Goal: Task Accomplishment & Management: Complete application form

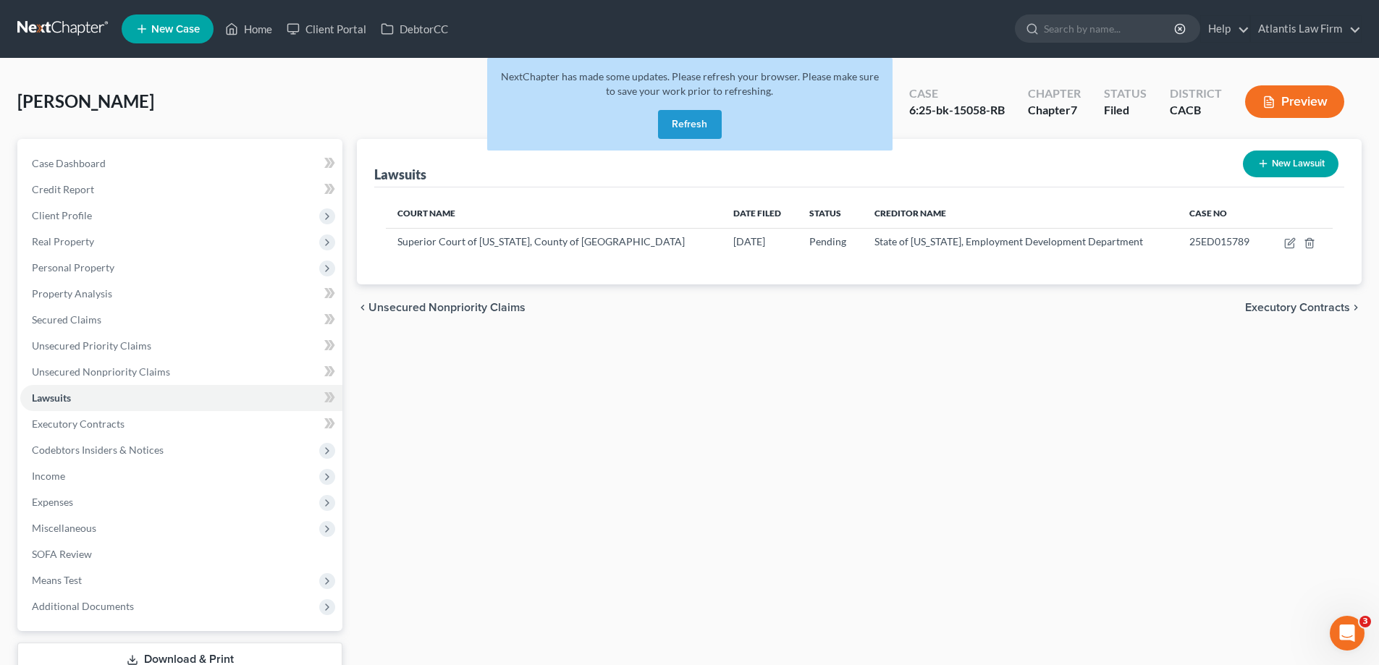
click at [696, 139] on button "Refresh" at bounding box center [690, 124] width 64 height 29
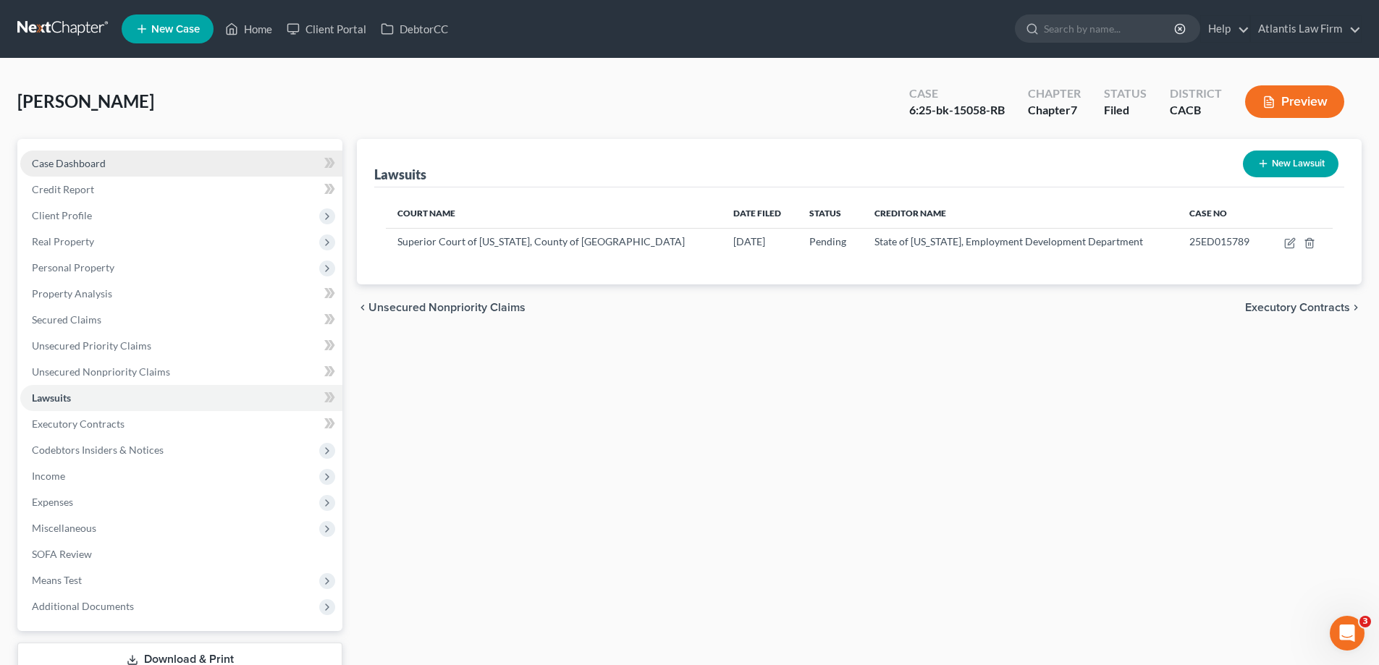
click at [106, 169] on span "Case Dashboard" at bounding box center [69, 163] width 74 height 12
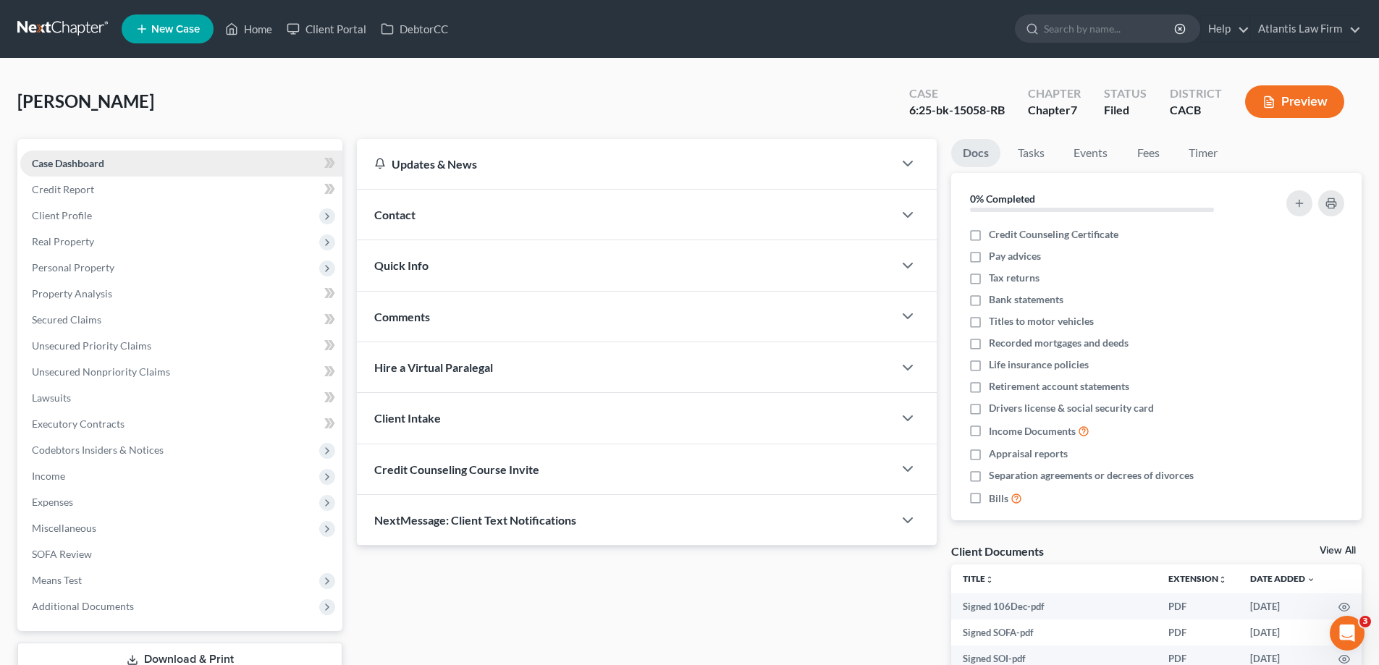
click at [87, 169] on span "Case Dashboard" at bounding box center [68, 163] width 72 height 12
click at [80, 169] on span "Case Dashboard" at bounding box center [68, 163] width 72 height 12
click at [279, 30] on link "Home" at bounding box center [249, 29] width 62 height 26
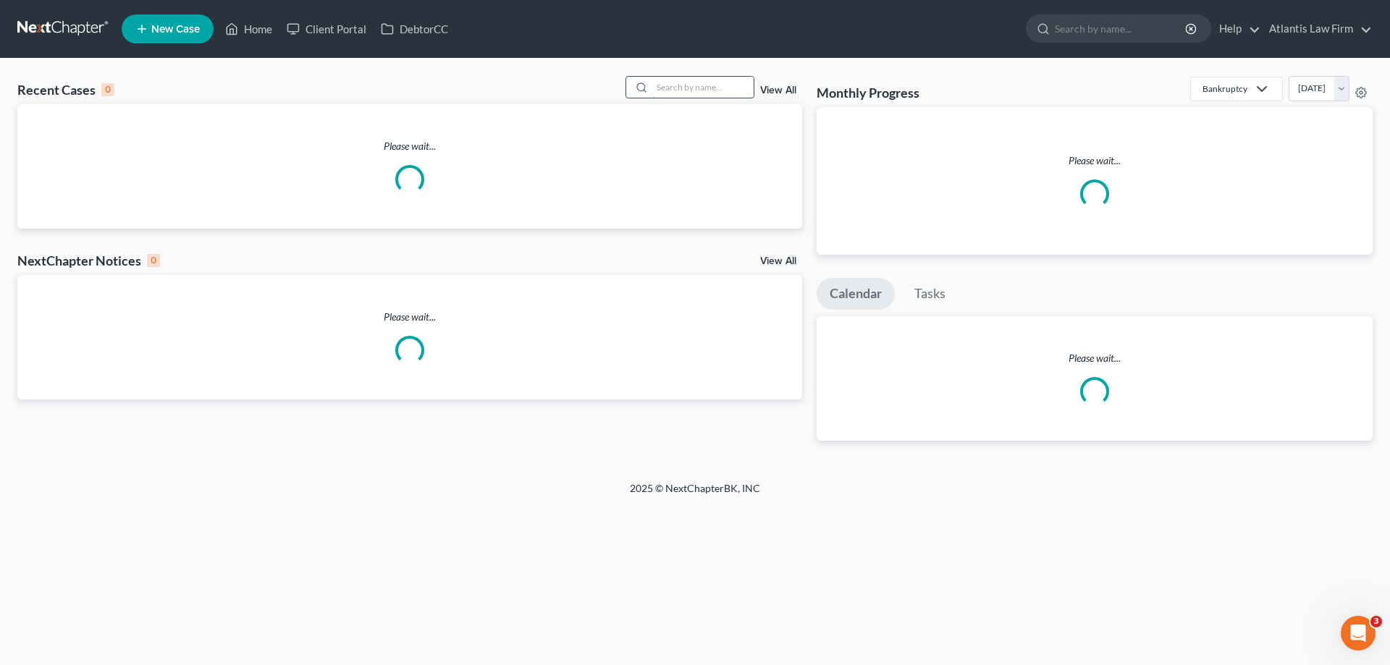
click at [683, 98] on input "search" at bounding box center [702, 87] width 101 height 21
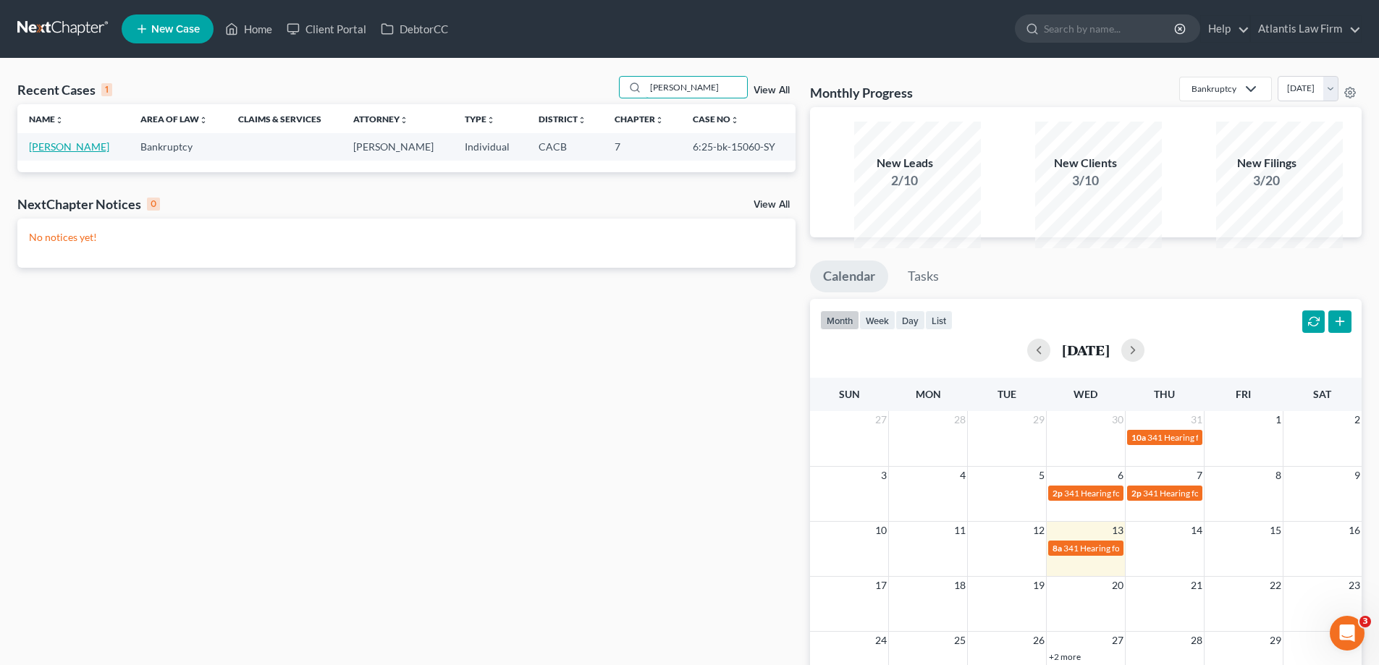
type input "[PERSON_NAME]"
click at [67, 153] on link "[PERSON_NAME]" at bounding box center [69, 146] width 80 height 12
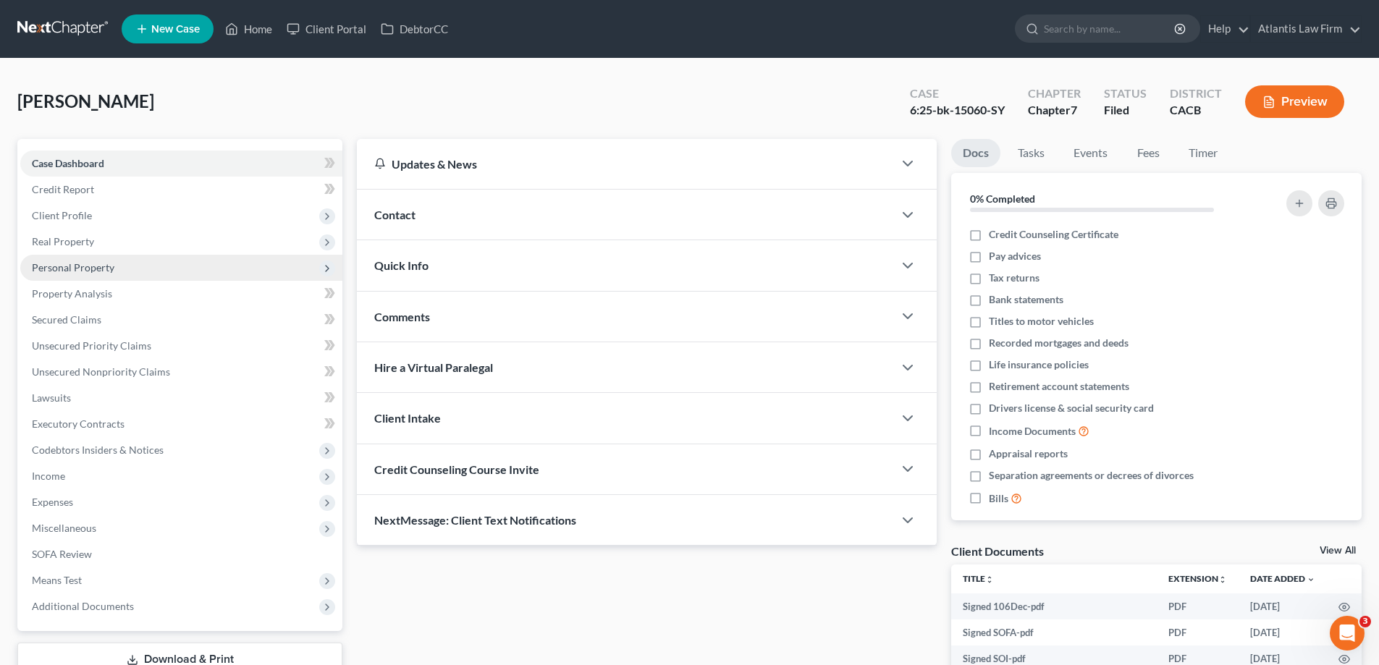
click at [107, 274] on span "Personal Property" at bounding box center [73, 267] width 83 height 12
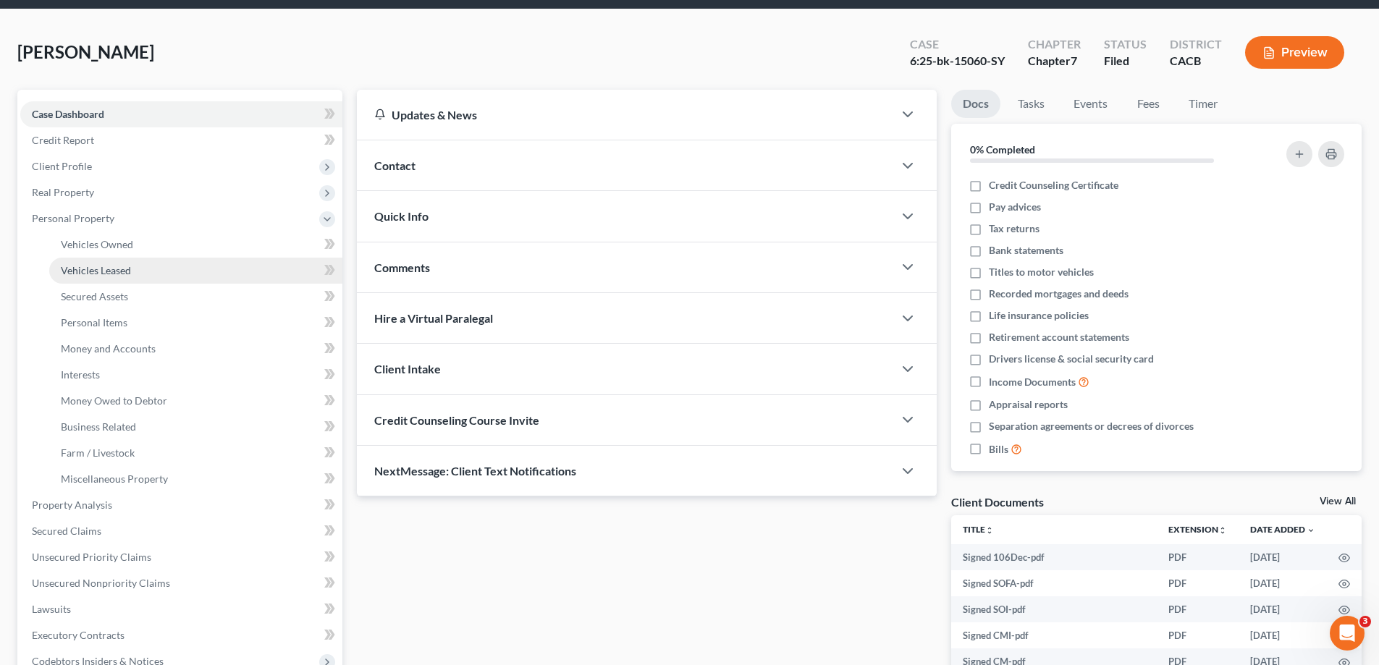
scroll to position [217, 0]
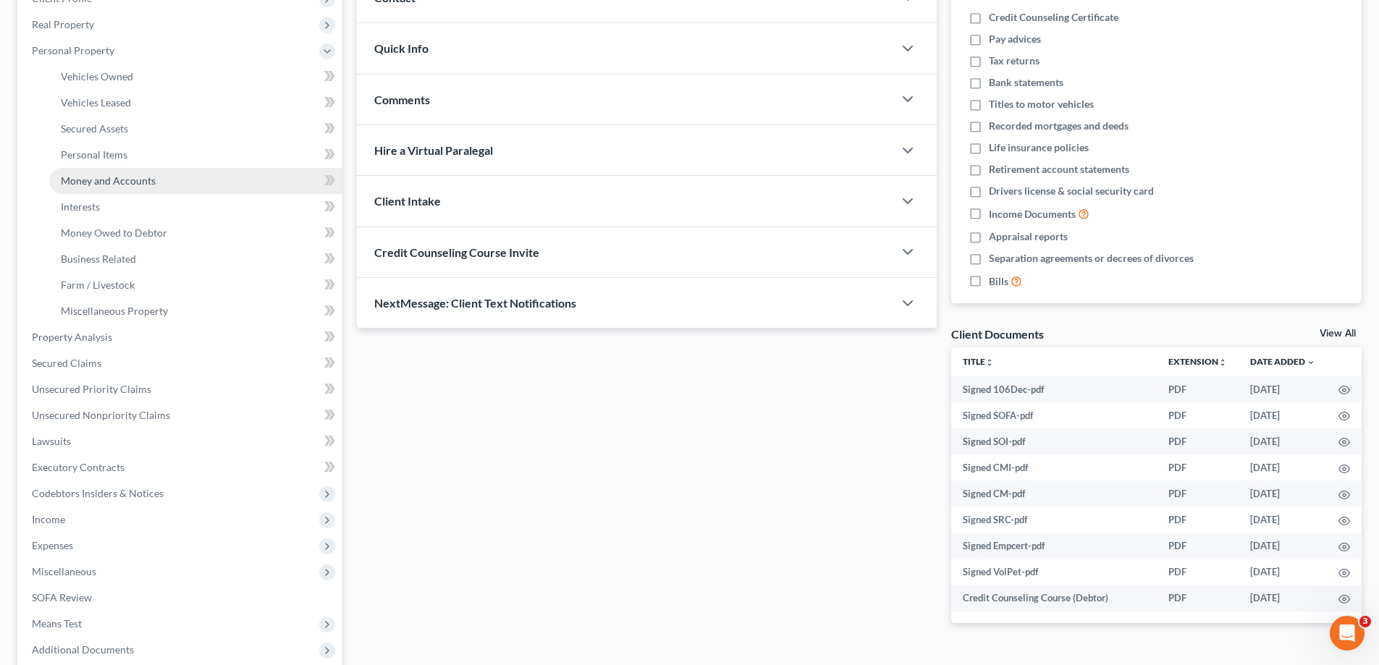
click at [134, 187] on span "Money and Accounts" at bounding box center [108, 180] width 95 height 12
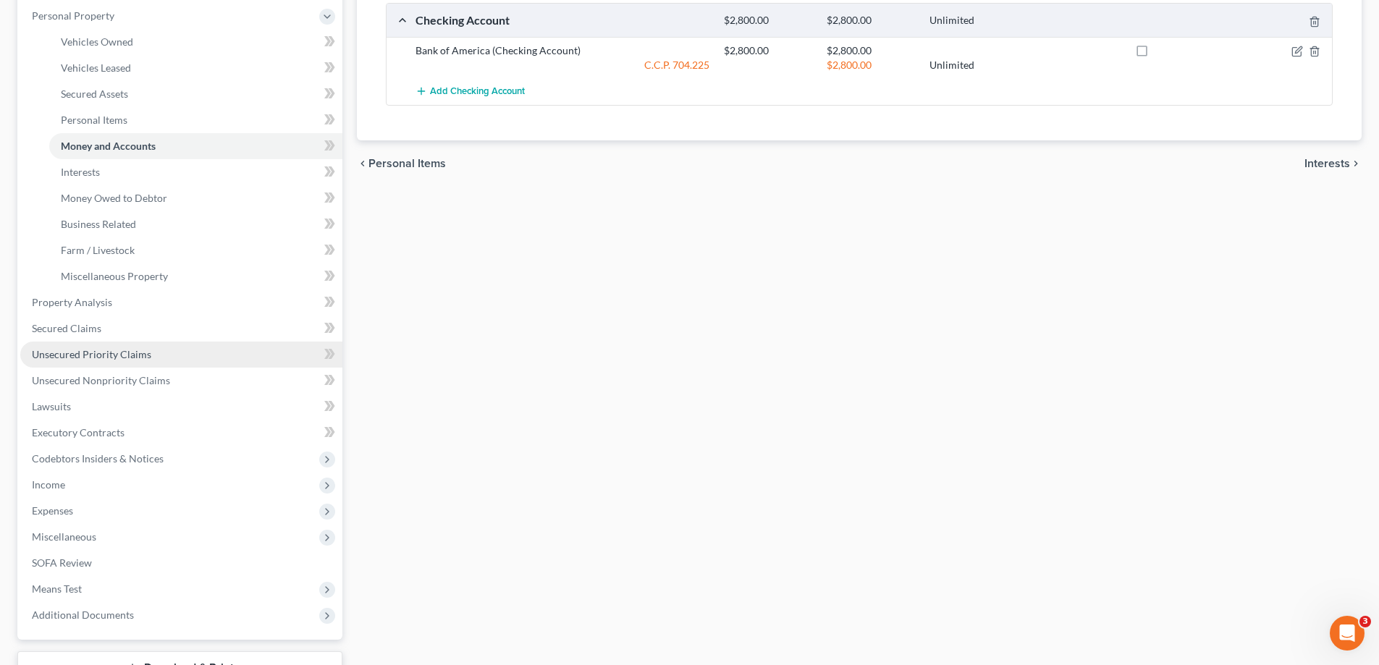
scroll to position [362, 0]
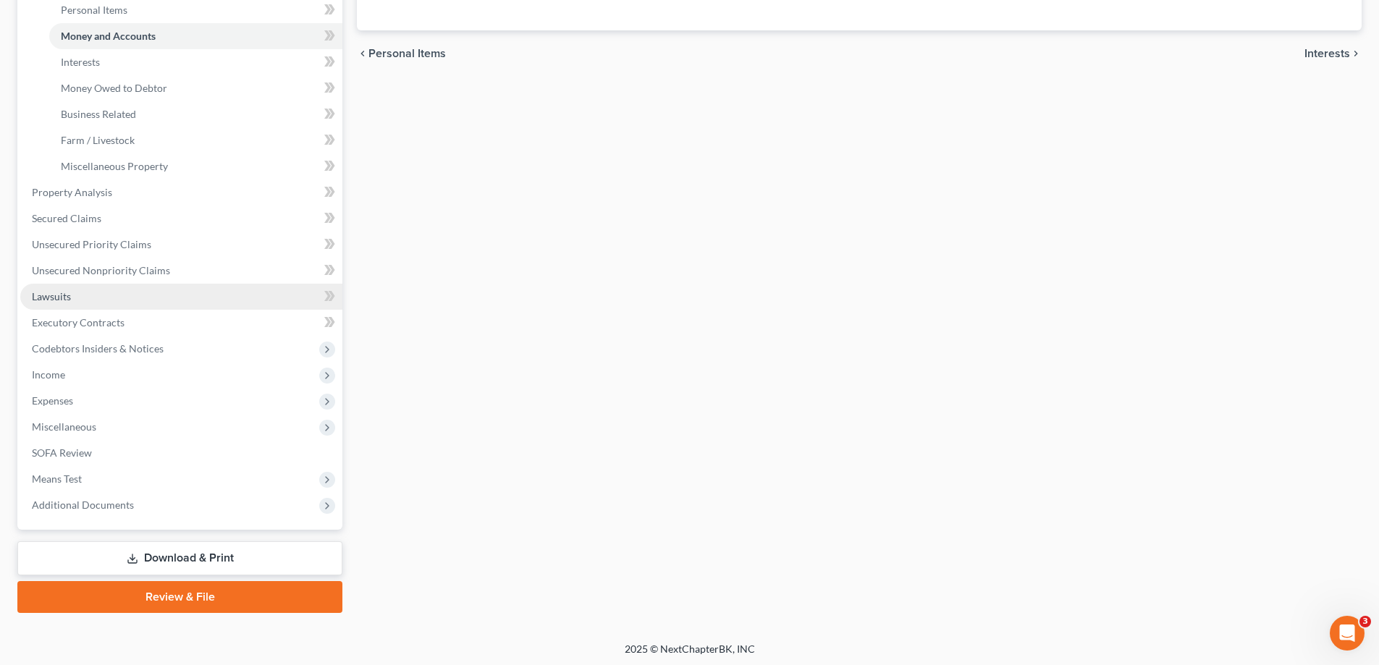
click at [63, 303] on span "Lawsuits" at bounding box center [51, 296] width 39 height 12
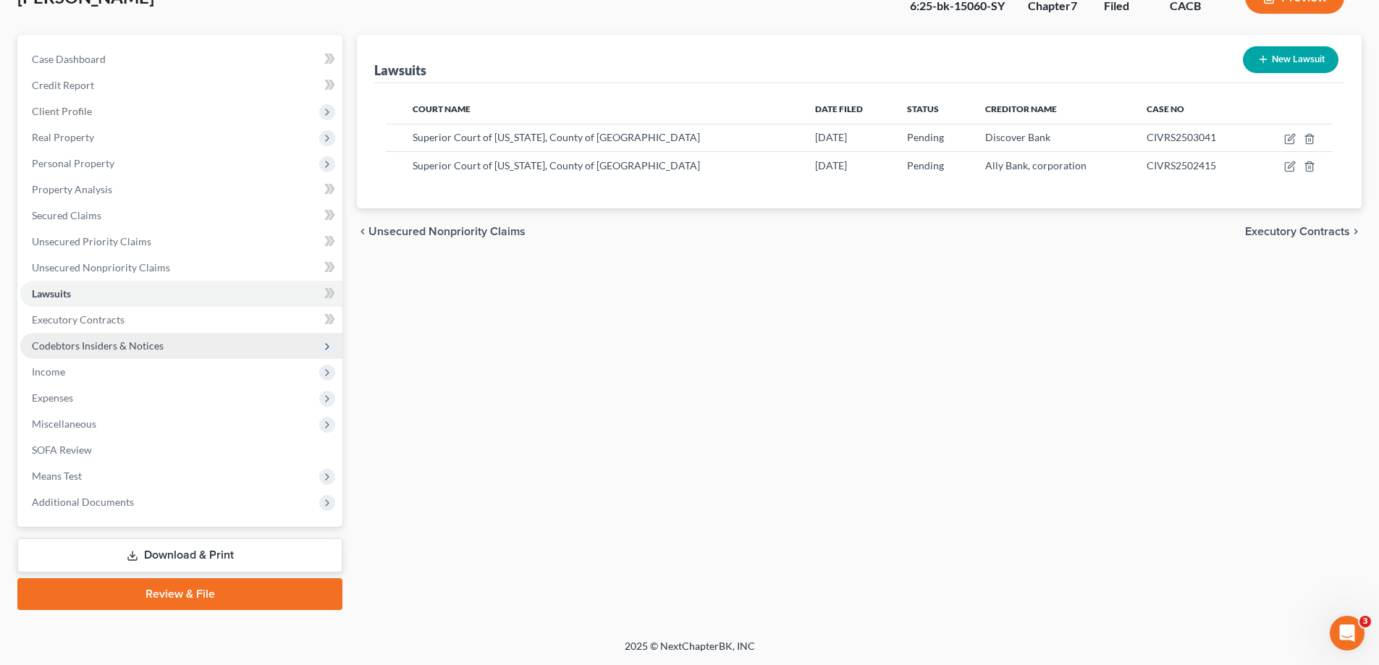
scroll to position [217, 0]
click at [111, 411] on span "Expenses" at bounding box center [181, 398] width 322 height 26
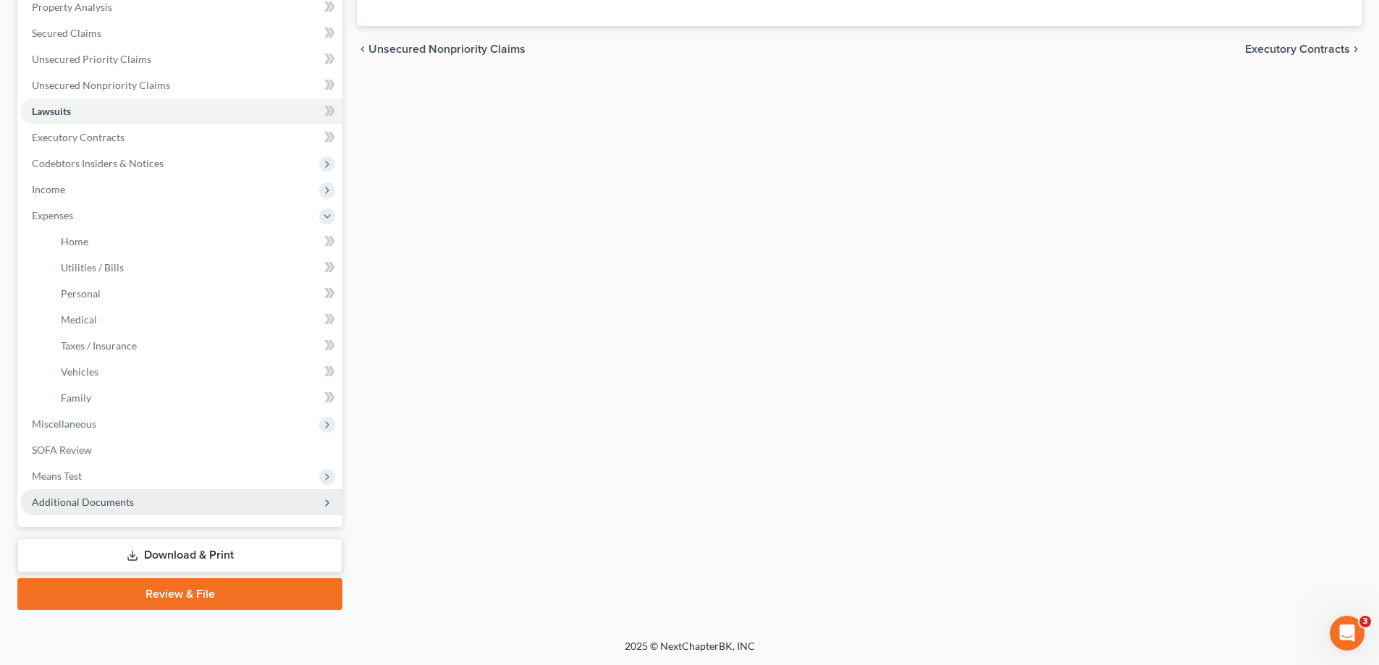
scroll to position [507, 0]
click at [151, 385] on link "Family" at bounding box center [195, 398] width 293 height 26
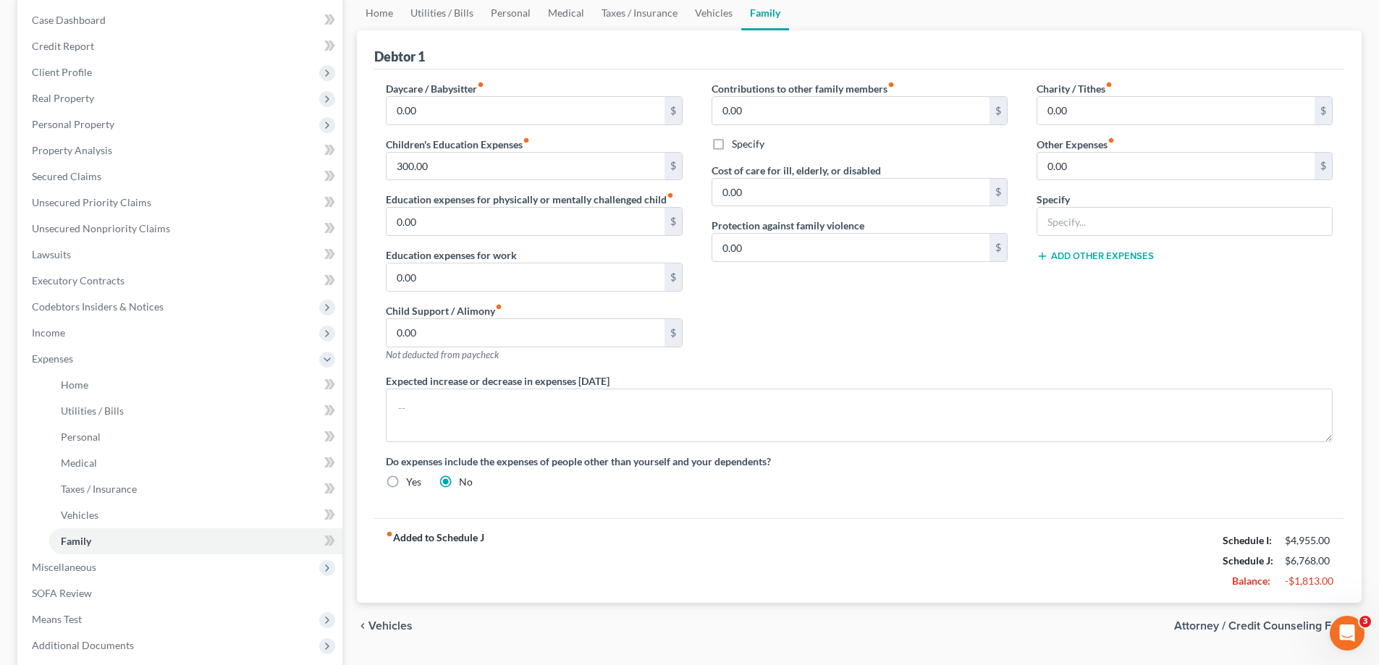
scroll to position [72, 0]
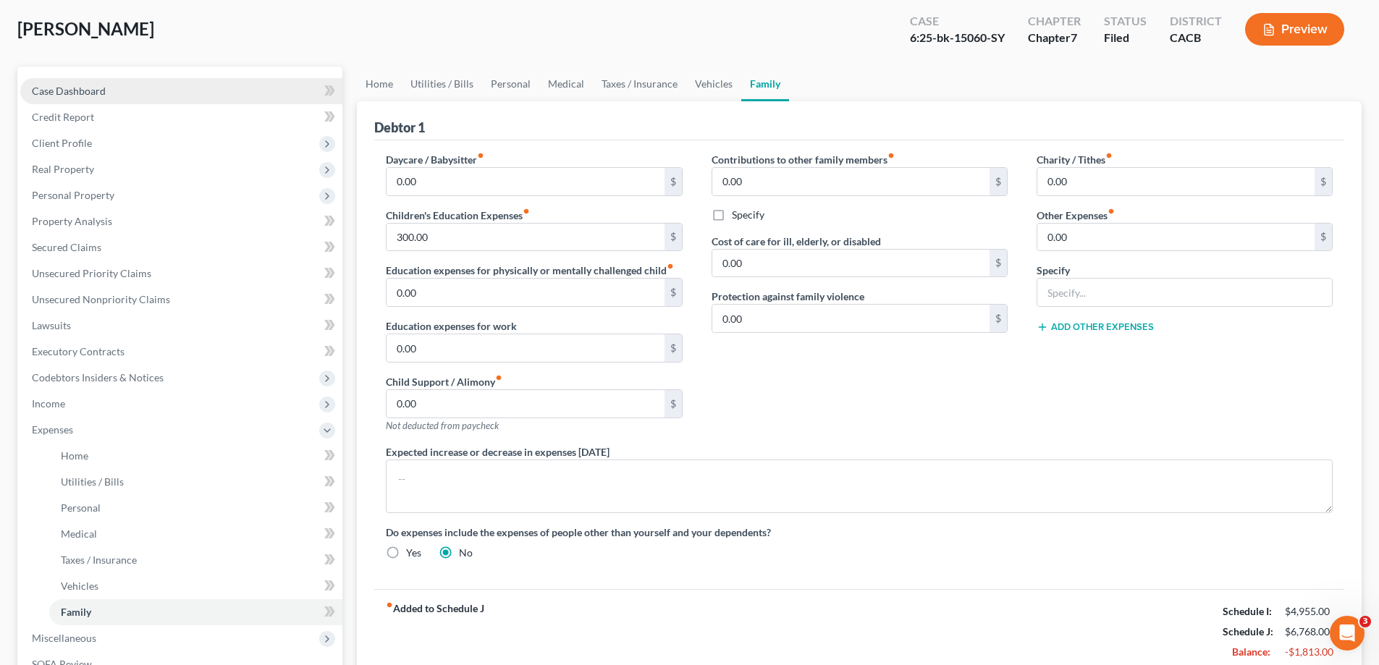
click at [106, 97] on span "Case Dashboard" at bounding box center [69, 91] width 74 height 12
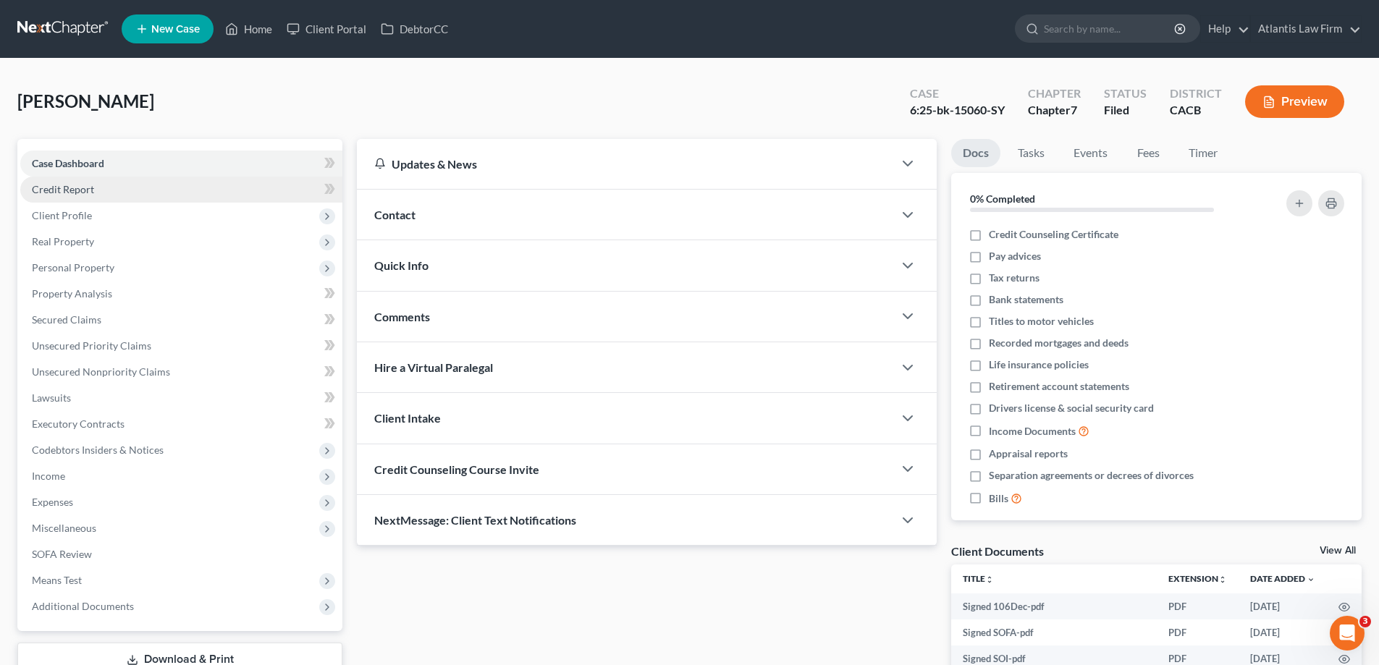
click at [85, 195] on span "Credit Report" at bounding box center [63, 189] width 62 height 12
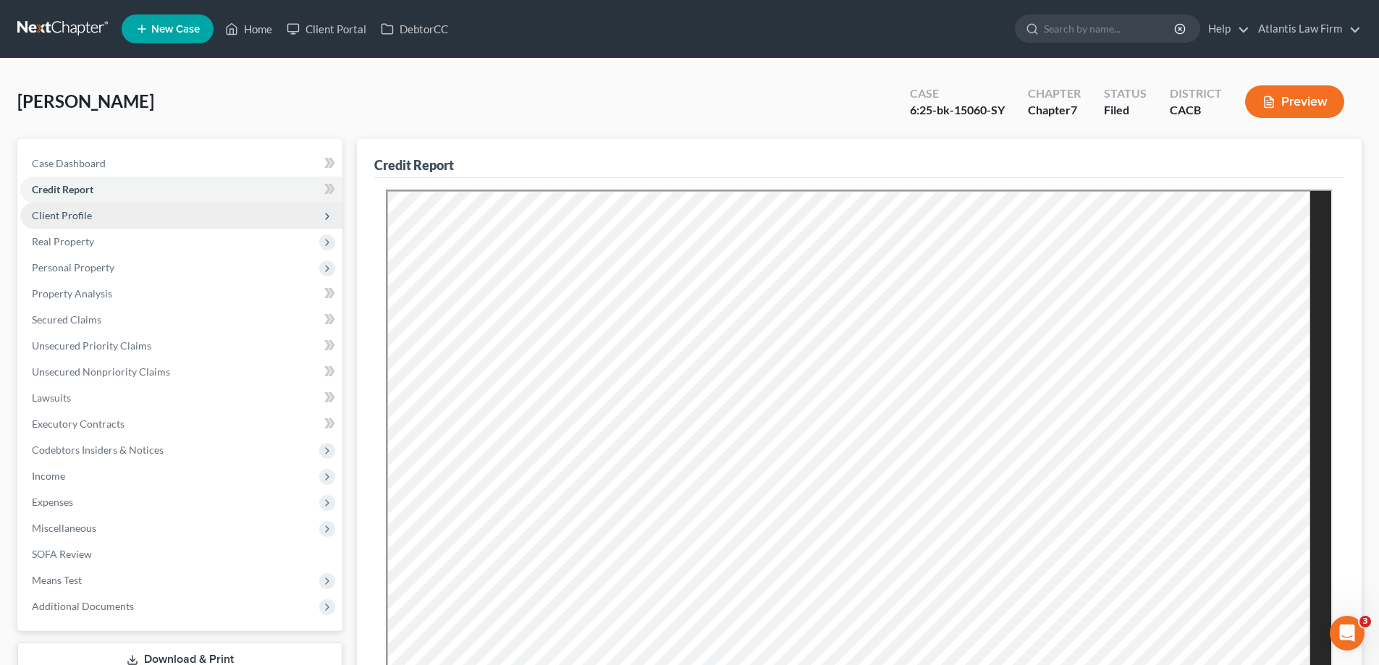
click at [88, 222] on span "Client Profile" at bounding box center [62, 215] width 60 height 12
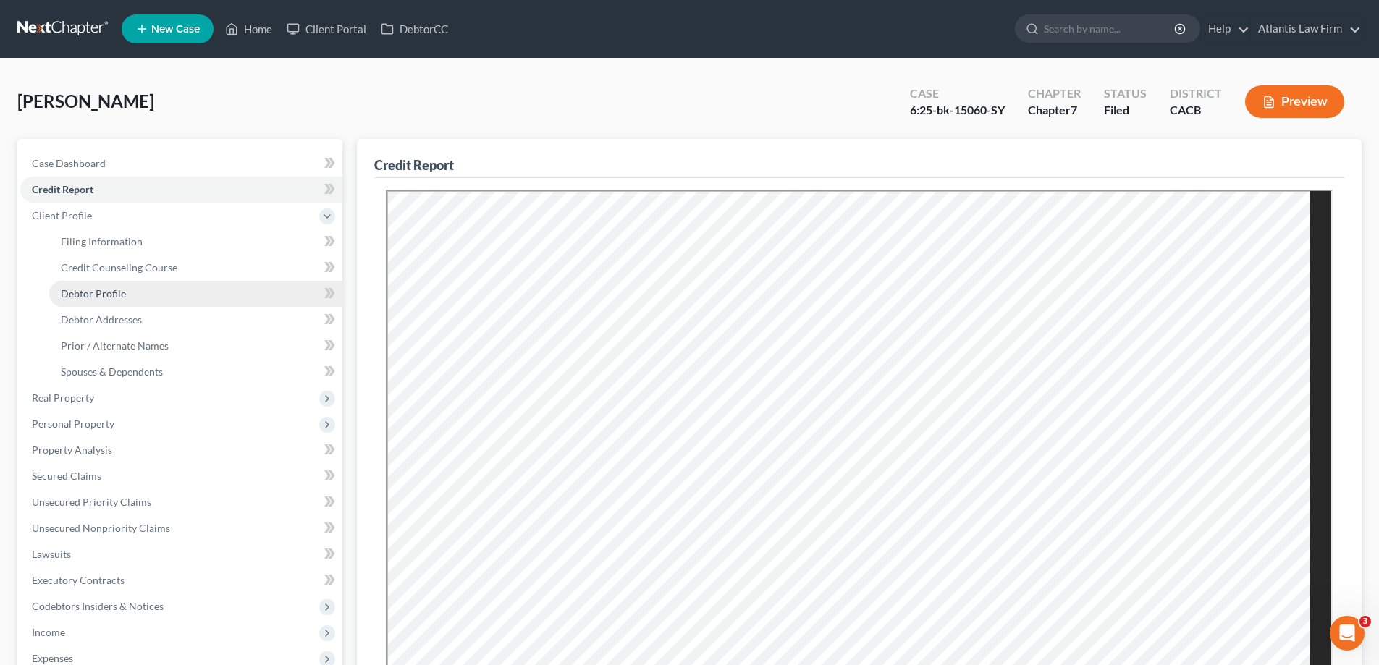
click at [116, 300] on span "Debtor Profile" at bounding box center [93, 293] width 65 height 12
select select "0"
select select "3"
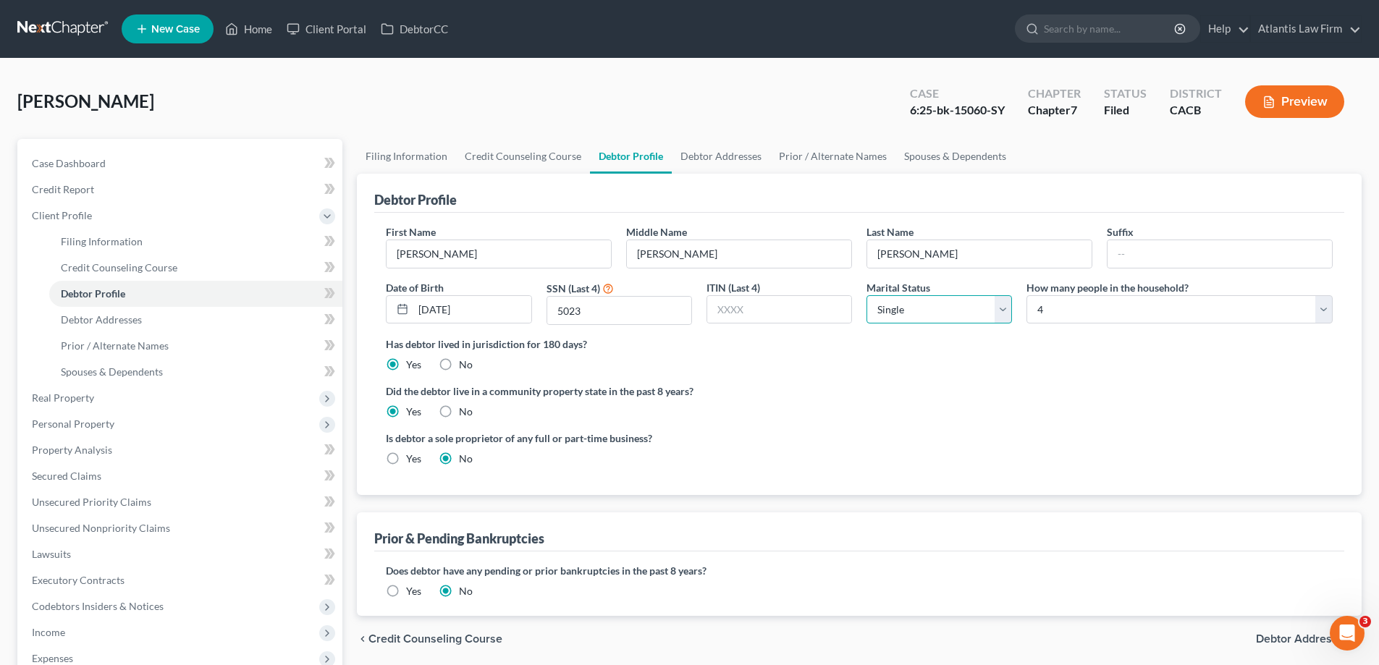
click at [997, 324] on select "Select Single Married Separated Divorced Widowed" at bounding box center [938, 309] width 145 height 29
